Goal: Transaction & Acquisition: Purchase product/service

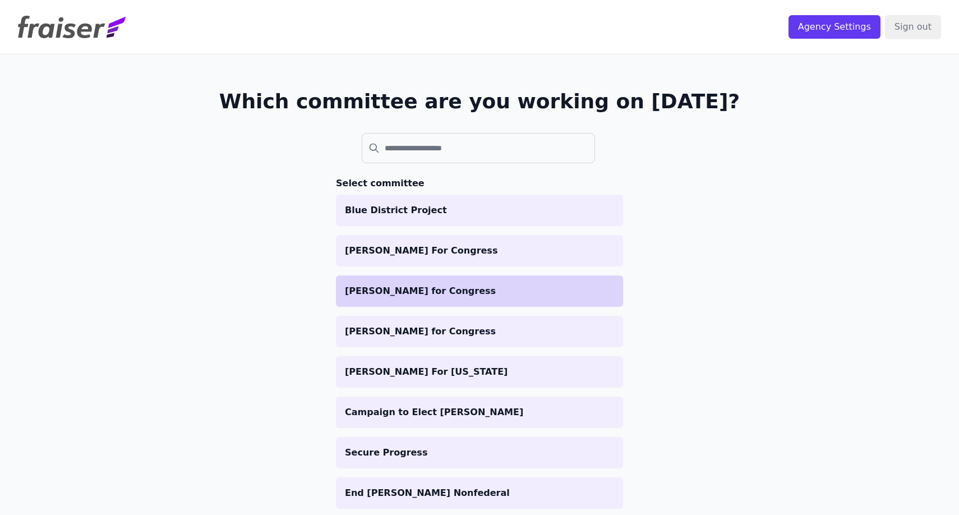
click at [462, 290] on p "[PERSON_NAME] for Congress" at bounding box center [479, 290] width 269 height 13
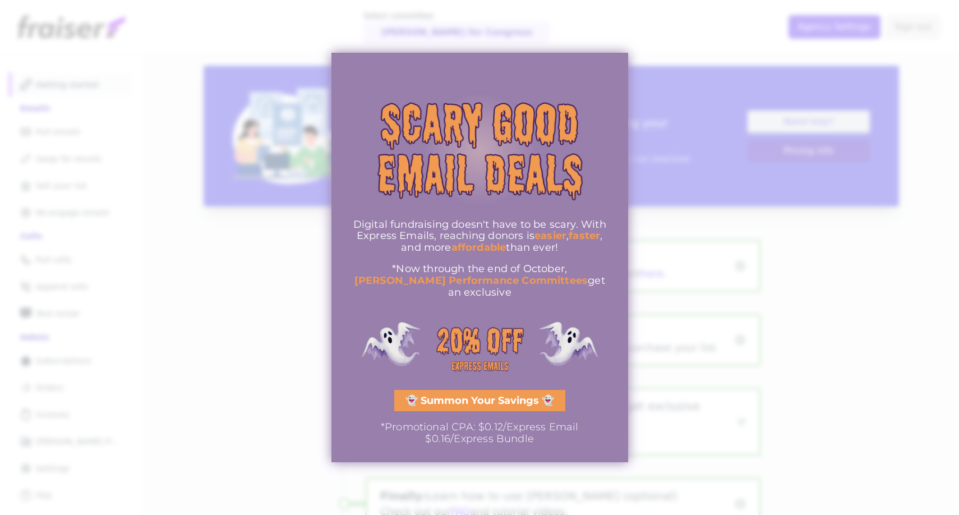
click at [450, 395] on span "👻 Summon Your Savings 👻" at bounding box center [479, 400] width 149 height 10
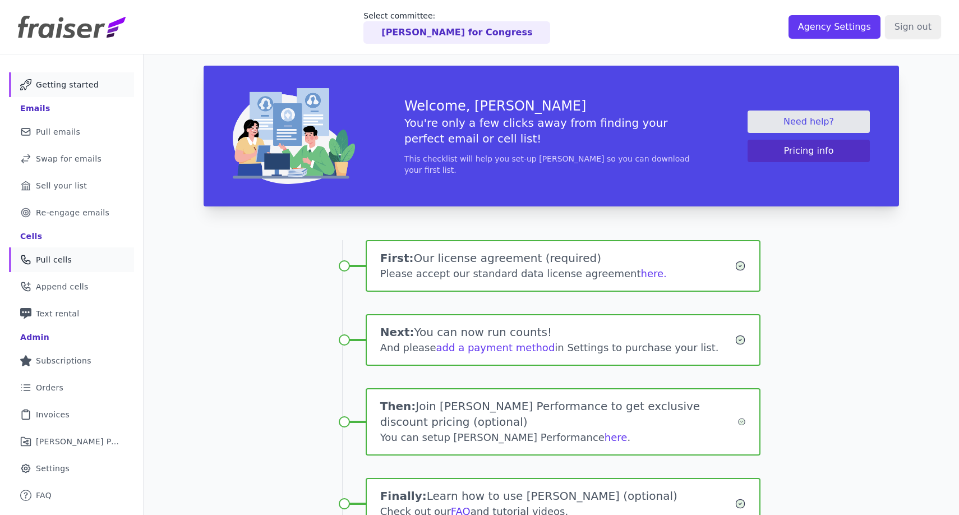
click at [107, 253] on link "Phone Icon Outline of a phone Pull cells" at bounding box center [71, 259] width 125 height 25
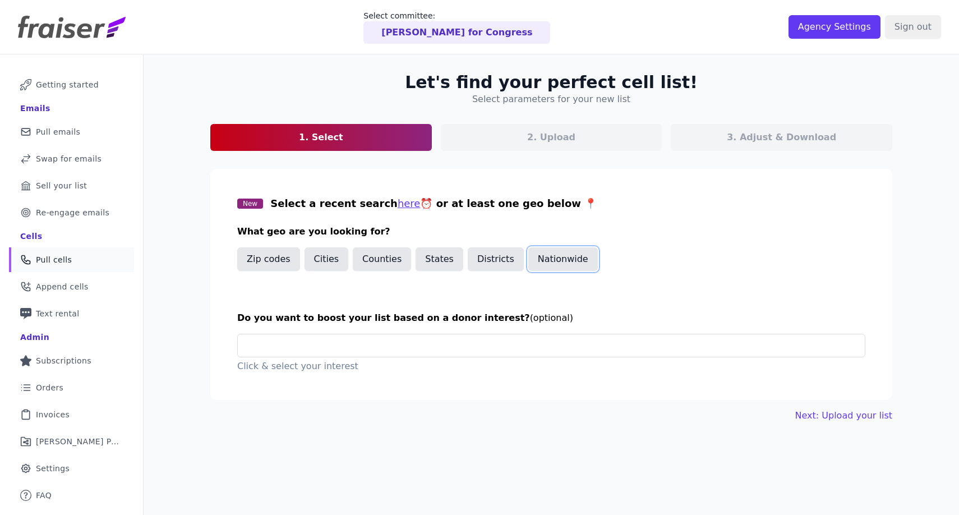
click at [549, 261] on button "Nationwide" at bounding box center [563, 259] width 70 height 24
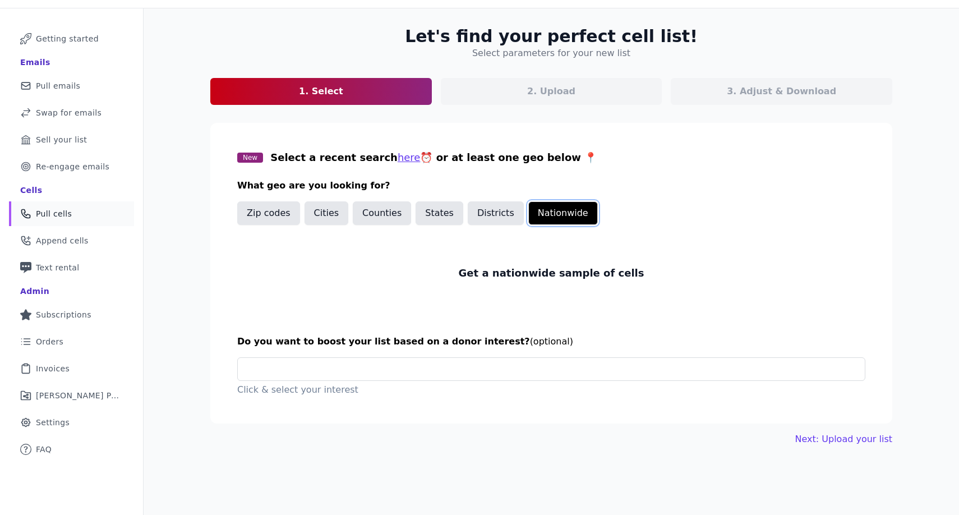
scroll to position [54, 0]
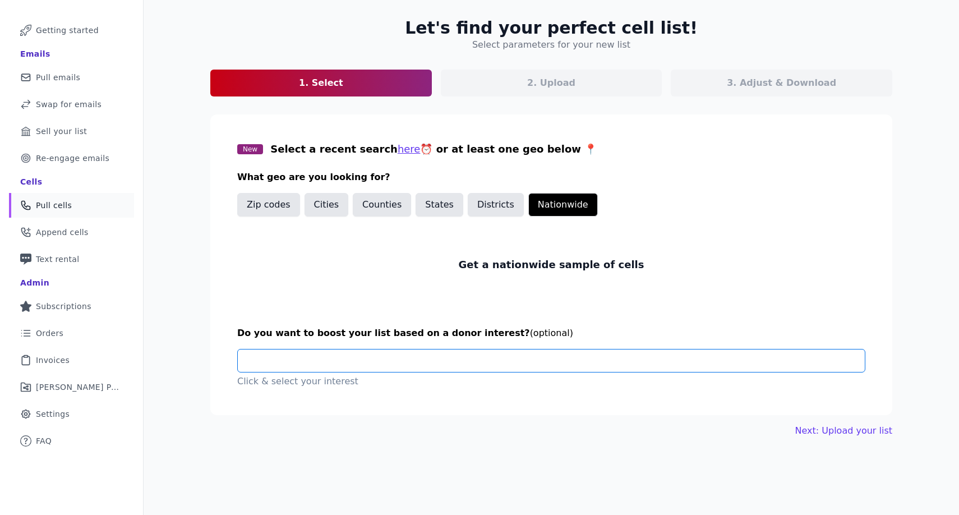
click at [470, 368] on input "text" at bounding box center [556, 360] width 618 height 22
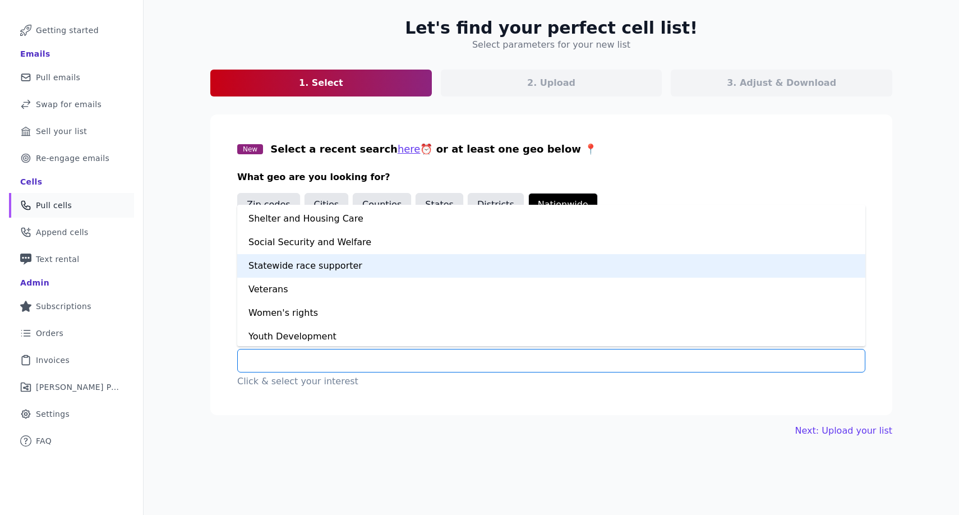
scroll to position [777, 0]
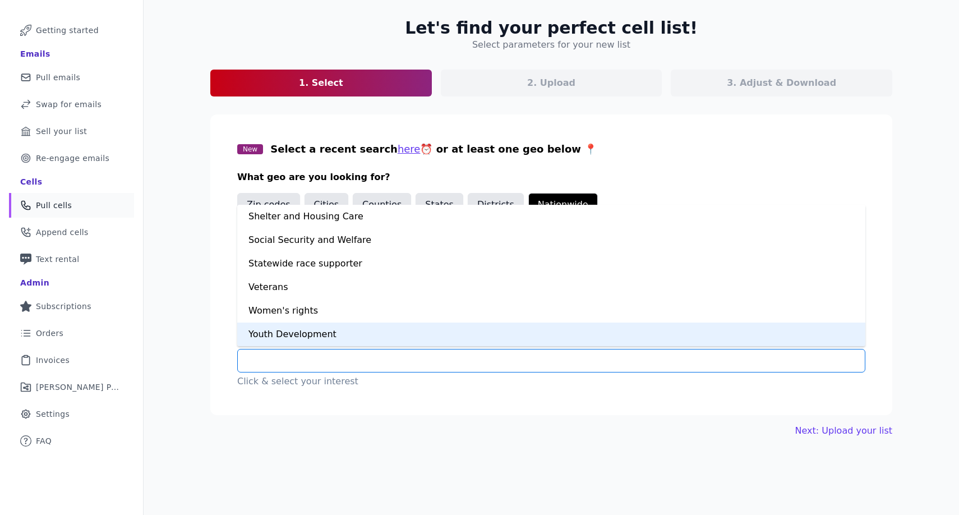
drag, startPoint x: 421, startPoint y: 293, endPoint x: 355, endPoint y: 398, distance: 124.5
click at [356, 396] on section "New Select a recent search here ⏰ or at least one geo below 📍 What geo are you …" at bounding box center [551, 264] width 682 height 301
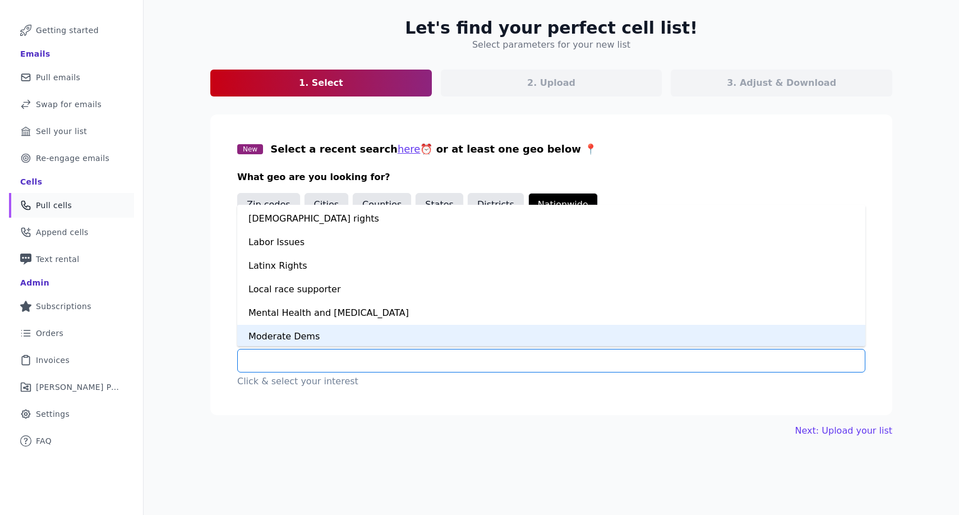
scroll to position [495, 0]
click at [368, 328] on div "Moderate Dems" at bounding box center [551, 334] width 628 height 24
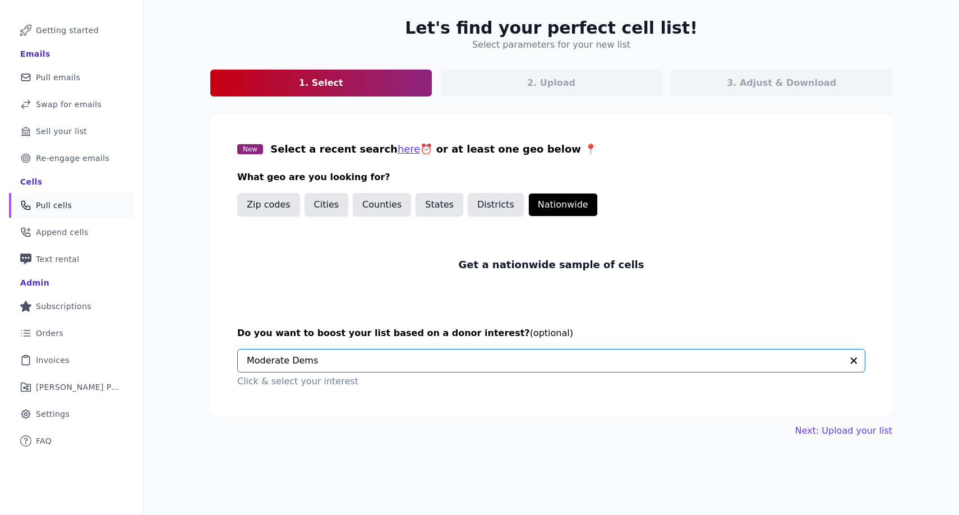
click at [467, 406] on section "New Select a recent search here ⏰ or at least one geo below 📍 What geo are you …" at bounding box center [551, 264] width 682 height 301
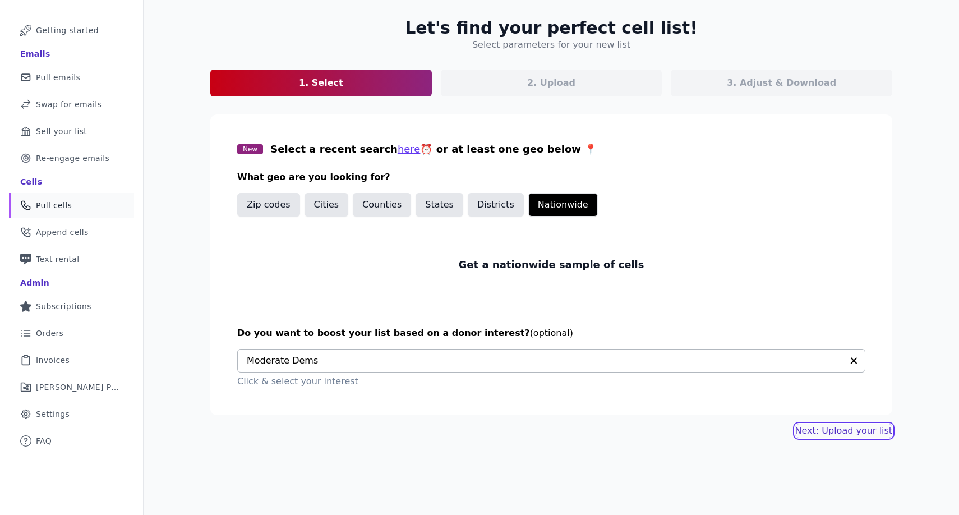
click at [855, 428] on link "Next: Upload your list" at bounding box center [843, 430] width 97 height 13
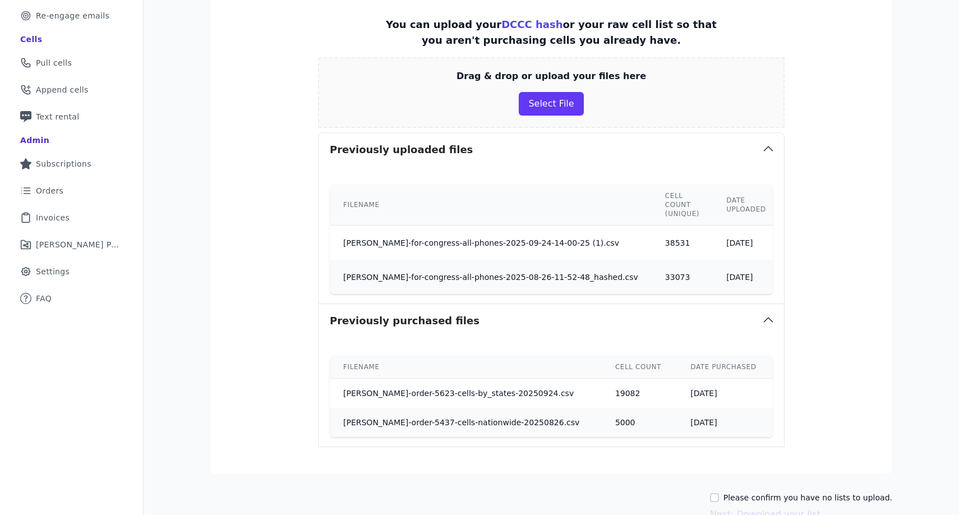
scroll to position [205, 0]
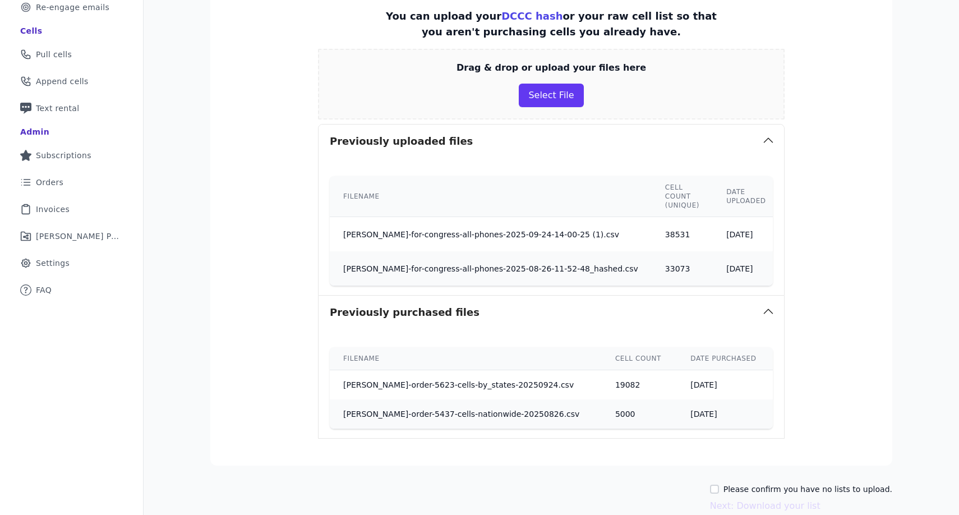
click at [759, 487] on label "Please confirm you have no lists to upload." at bounding box center [807, 488] width 169 height 11
click at [719, 487] on input "Please confirm you have no lists to upload." at bounding box center [714, 489] width 9 height 9
checkbox input "true"
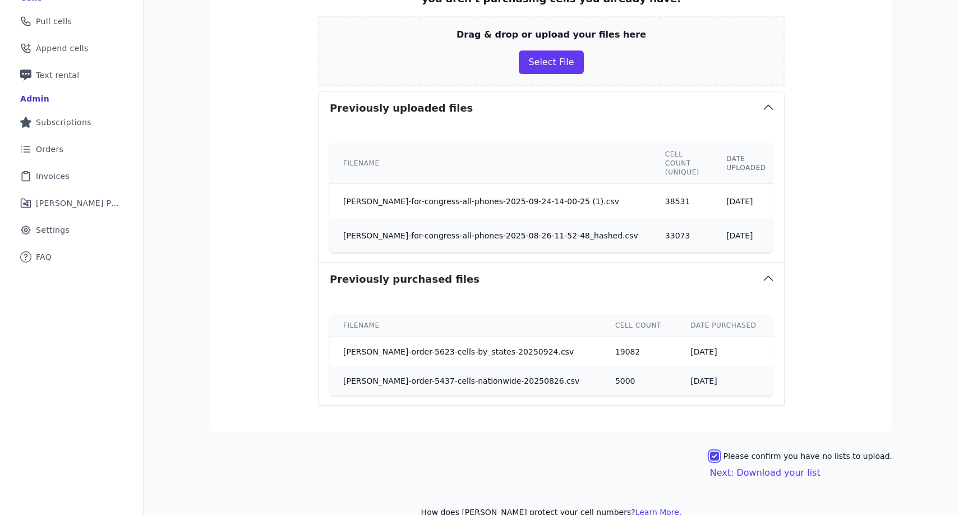
scroll to position [254, 0]
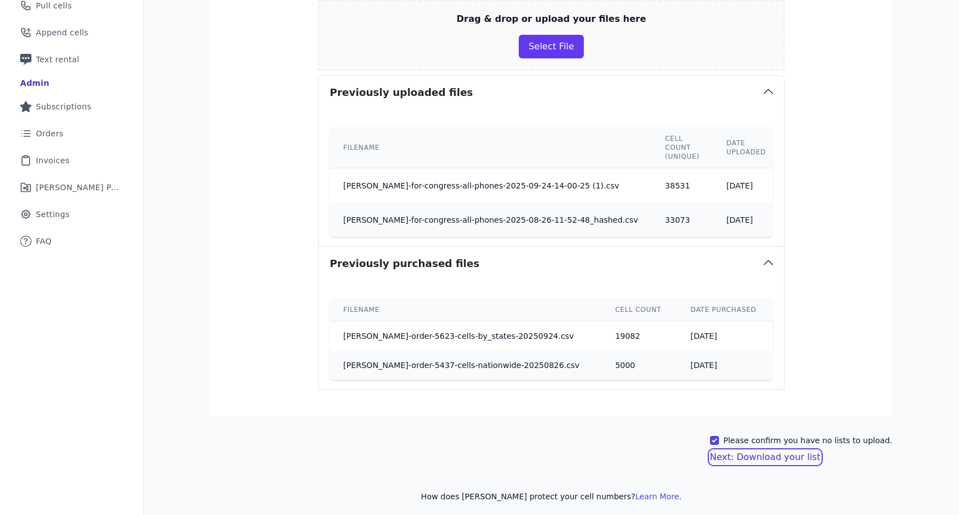
click at [791, 459] on button "Next: Download your list" at bounding box center [765, 456] width 110 height 13
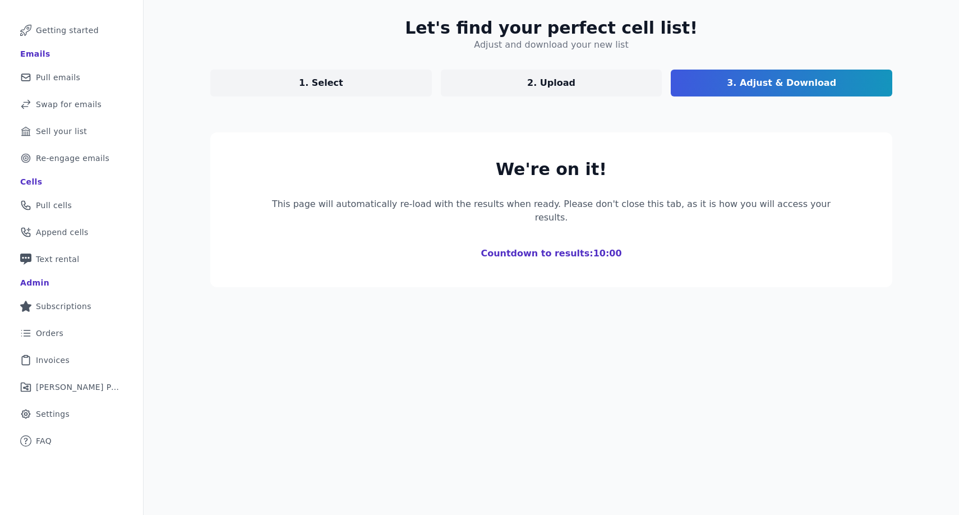
scroll to position [54, 0]
click at [670, 202] on p "This page will automatically re-load with the results when ready. Please don't …" at bounding box center [551, 210] width 574 height 27
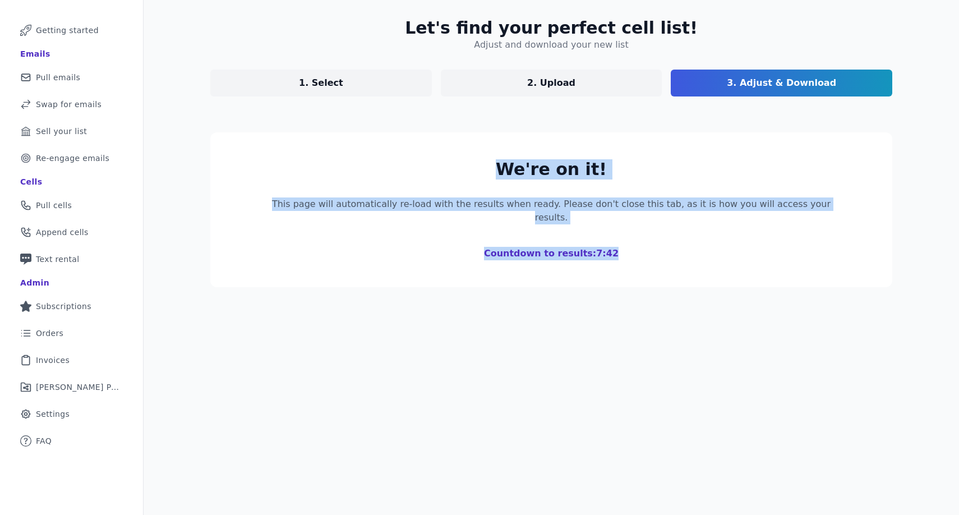
drag, startPoint x: 650, startPoint y: 242, endPoint x: 688, endPoint y: 91, distance: 156.0
click at [688, 91] on div "Let's find your perfect cell list! Adjust and download your new list 1. Select …" at bounding box center [551, 152] width 718 height 305
click at [638, 136] on section "We're on it! This page will automatically re-load with the results when ready. …" at bounding box center [551, 209] width 682 height 155
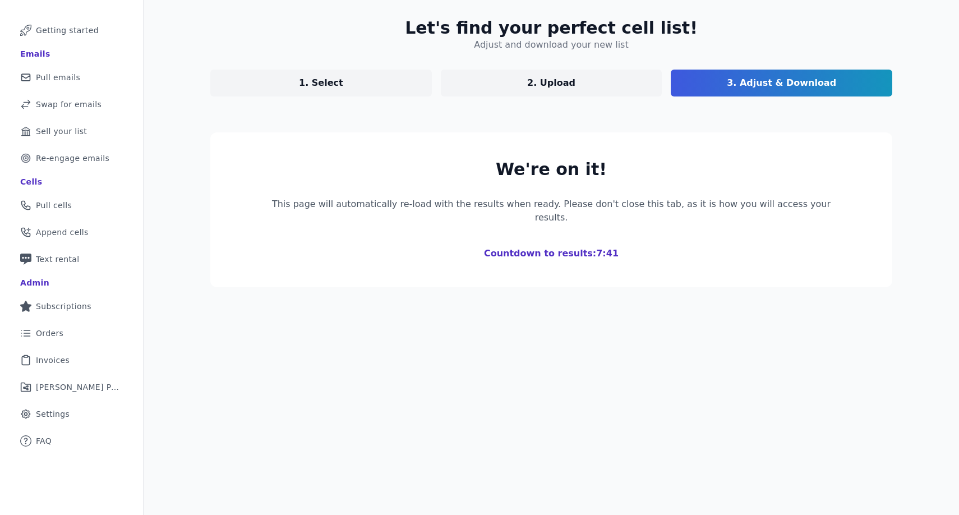
scroll to position [0, 0]
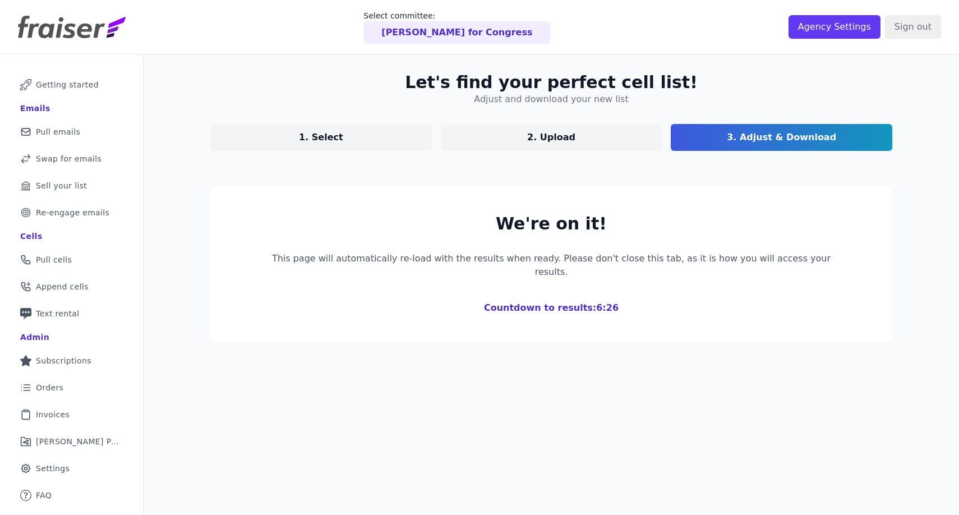
click at [443, 89] on h2 "Let's find your perfect cell list!" at bounding box center [551, 82] width 293 height 20
click at [625, 242] on div "We're on it! This page will automatically re-load with the results when ready. …" at bounding box center [551, 264] width 574 height 101
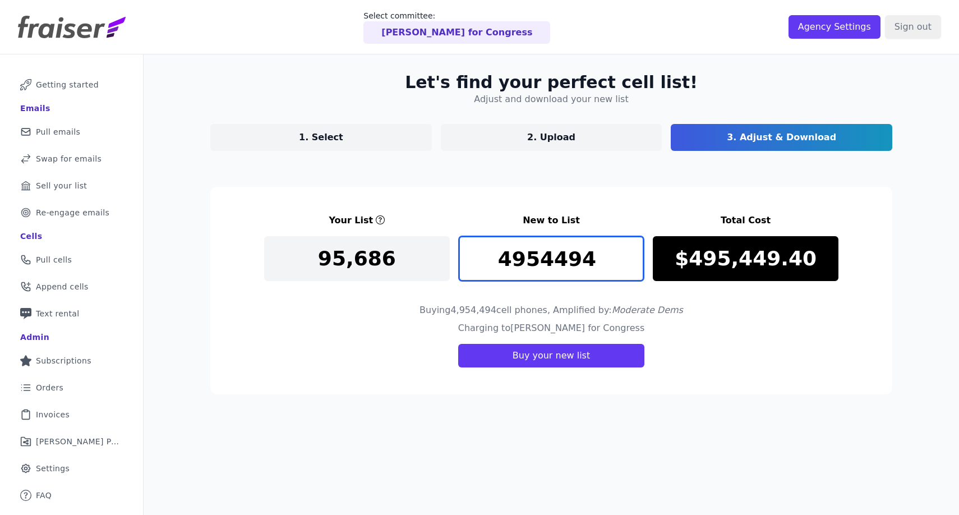
click at [567, 256] on input "4954494" at bounding box center [552, 258] width 186 height 45
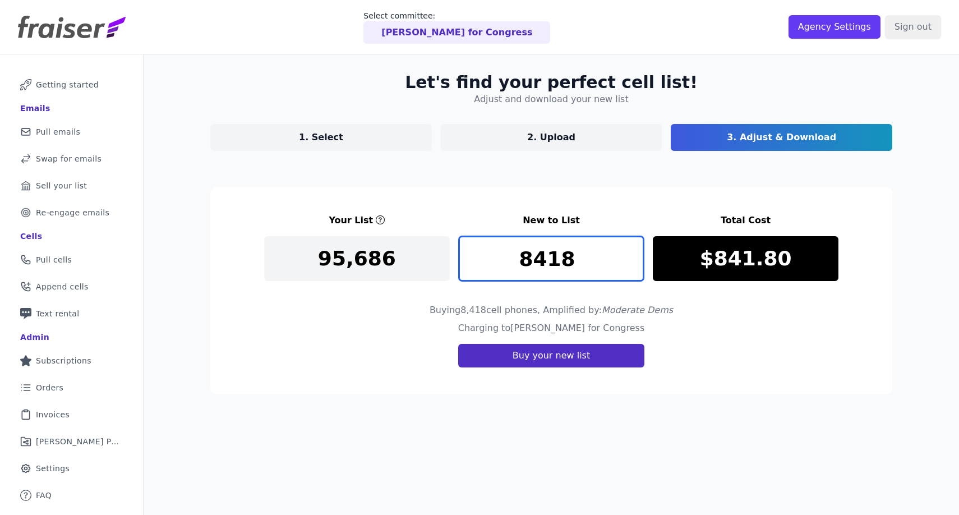
type input "8418"
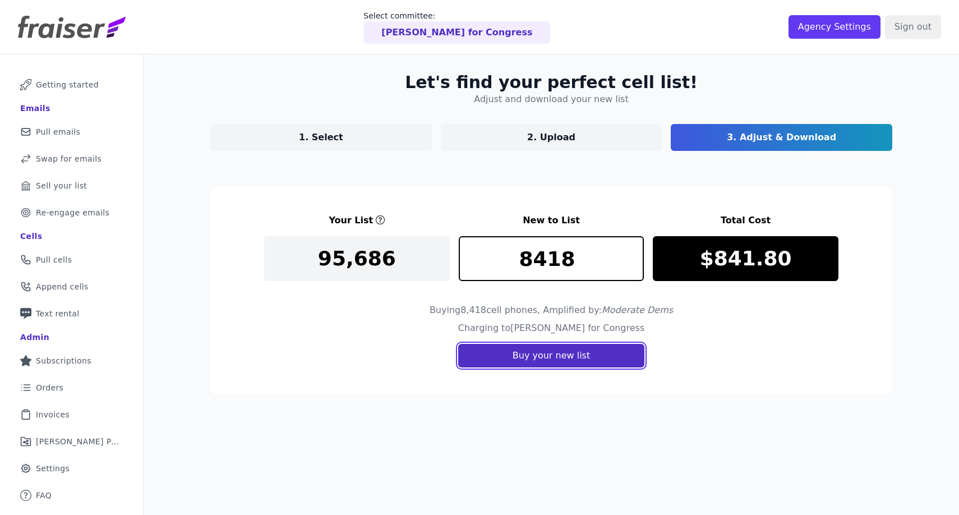
click at [580, 361] on button "Buy your new list" at bounding box center [551, 356] width 186 height 24
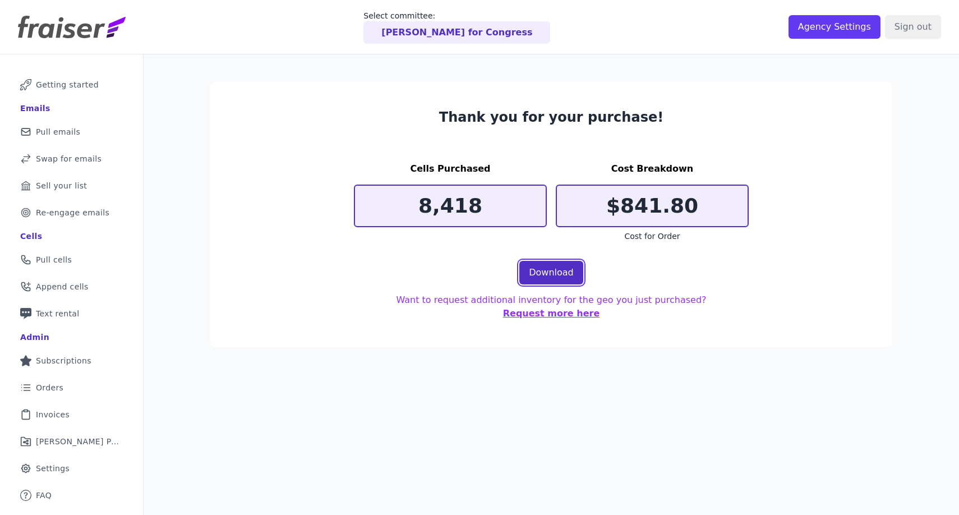
click at [564, 266] on link "Download" at bounding box center [551, 273] width 64 height 24
click at [855, 430] on div "Thank you for your purchase! Cells Purchased 8,418 Cost Breakdown $841.80 Cost …" at bounding box center [551, 311] width 815 height 515
